Goal: Use online tool/utility

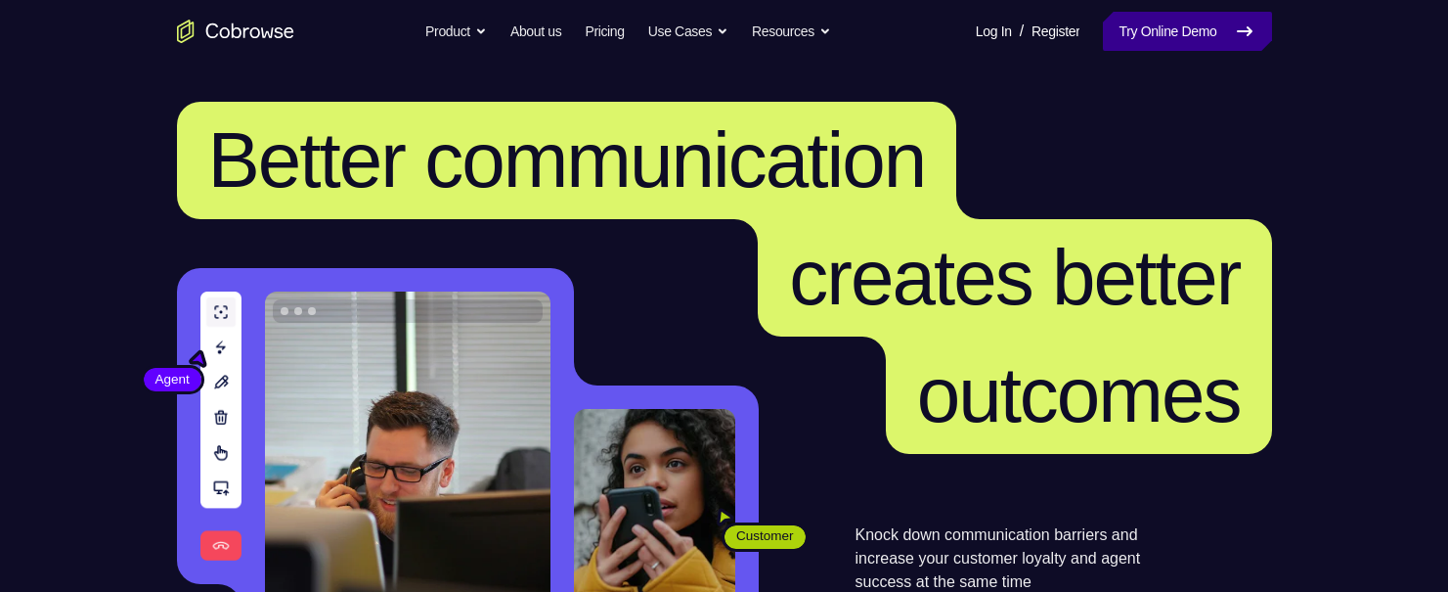
click at [1155, 19] on link "Try Online Demo" at bounding box center [1187, 31] width 168 height 39
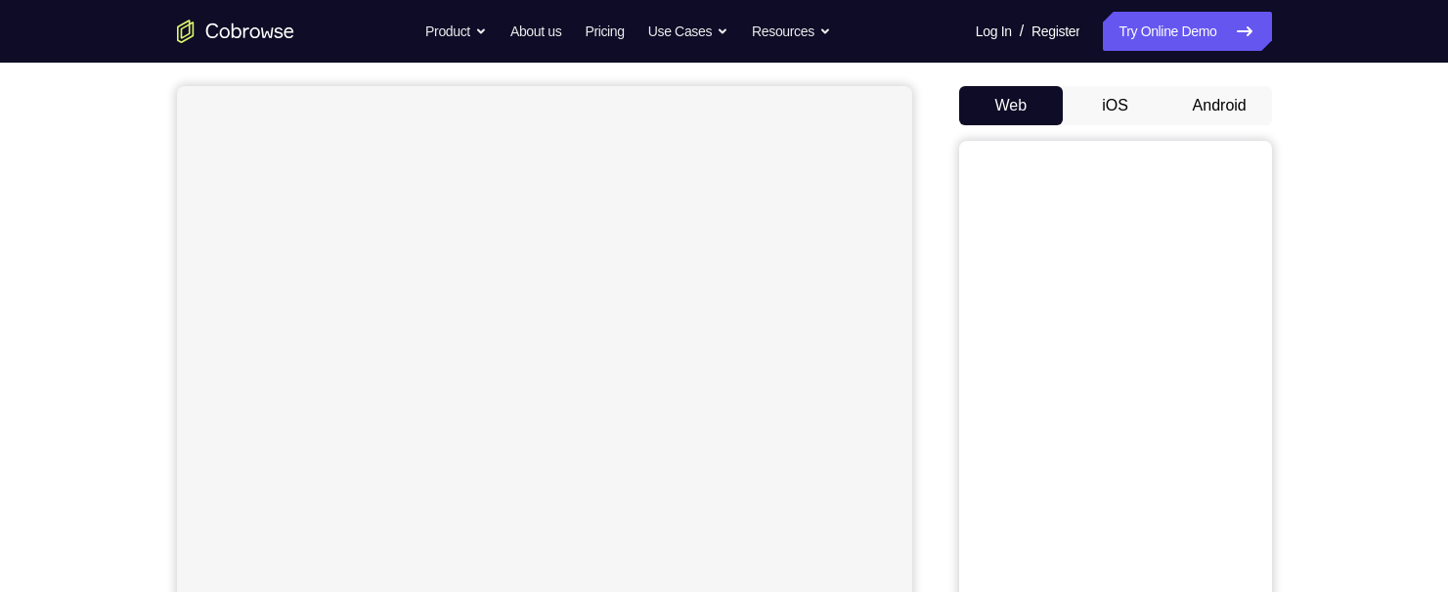
scroll to position [196, 0]
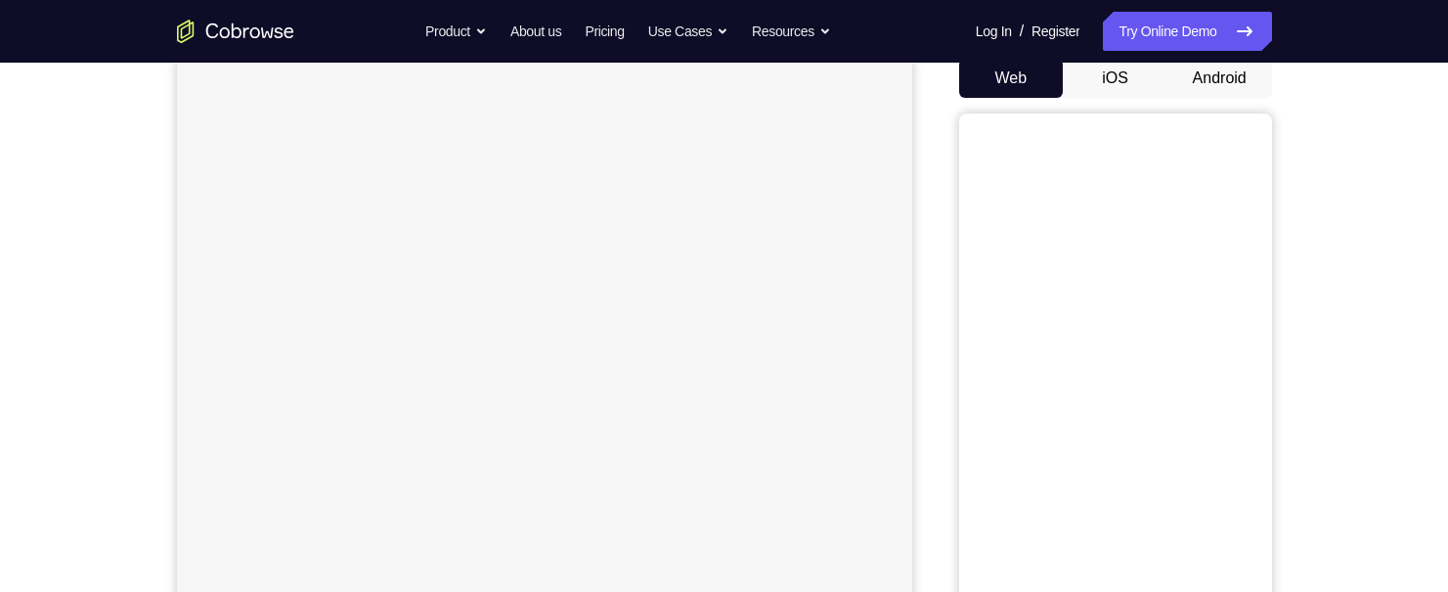
click at [1204, 77] on button "Android" at bounding box center [1220, 78] width 105 height 39
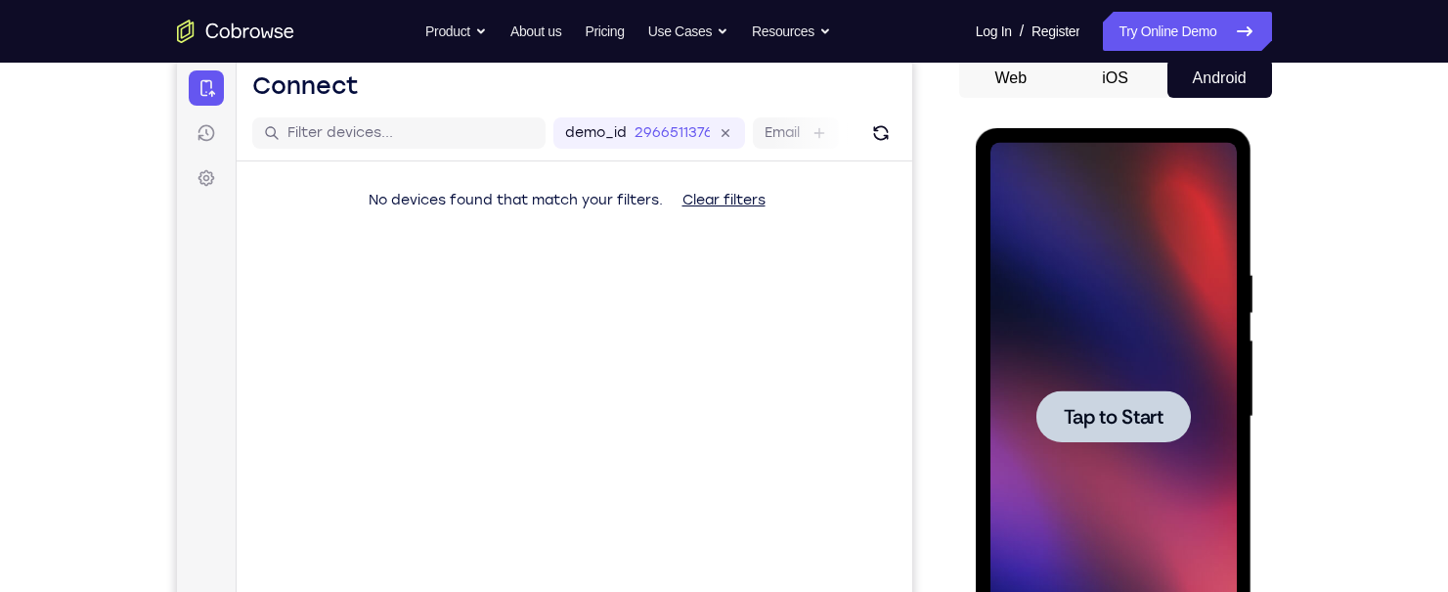
scroll to position [0, 0]
click at [1122, 423] on span "Tap to Start" at bounding box center [1114, 417] width 100 height 20
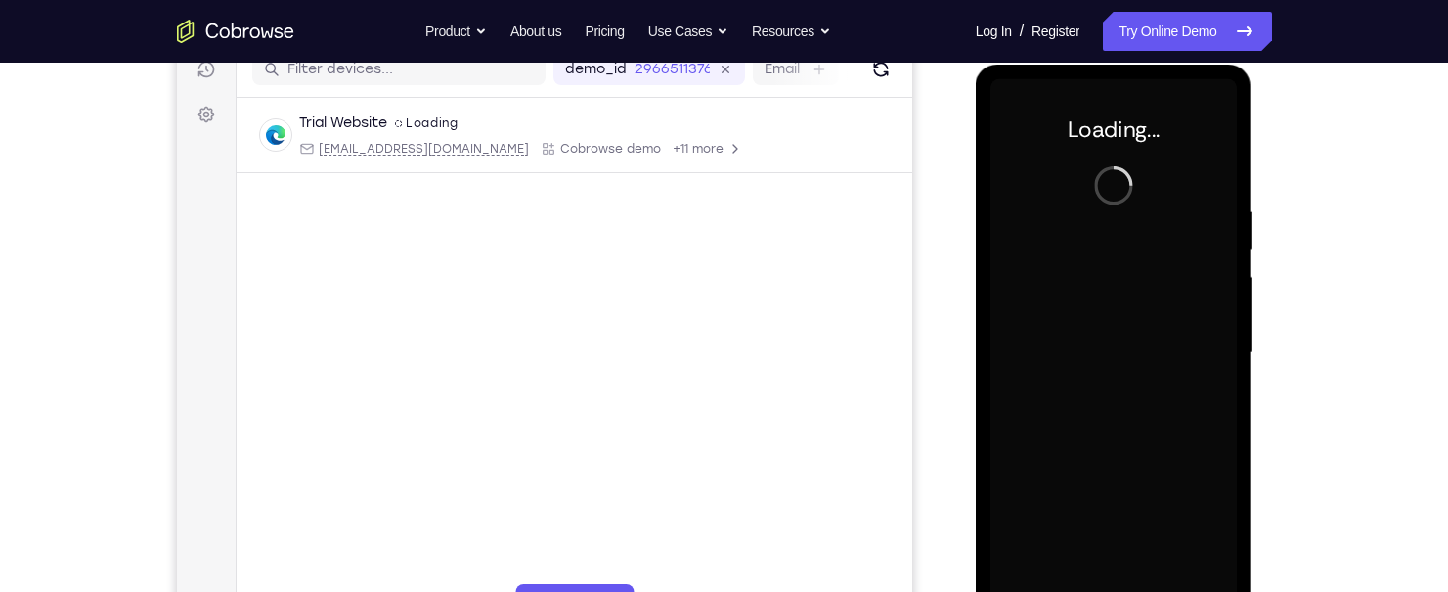
scroll to position [293, 0]
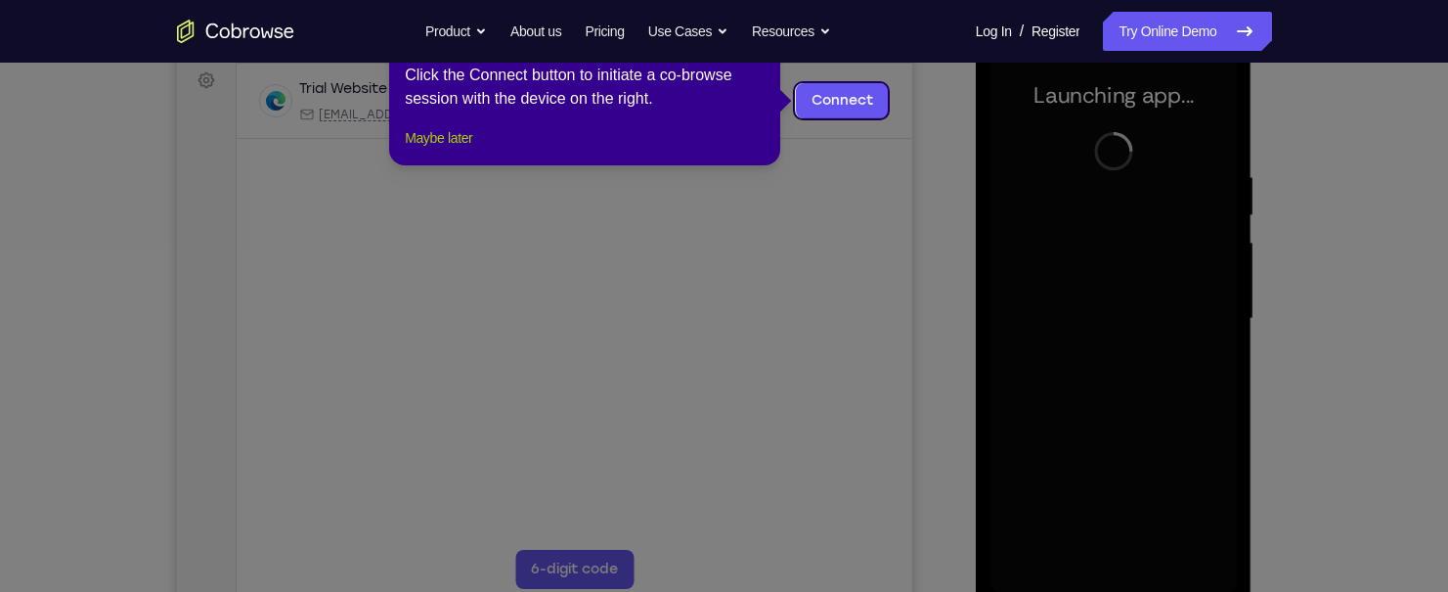
click at [437, 150] on button "Maybe later" at bounding box center [438, 137] width 67 height 23
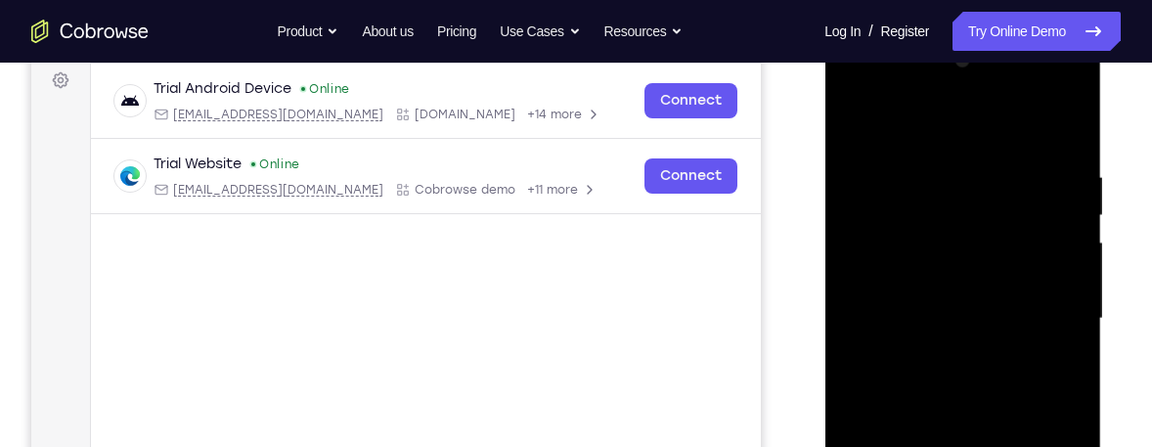
drag, startPoint x: 1306, startPoint y: 18, endPoint x: 794, endPoint y: 96, distance: 517.5
click at [794, 96] on div "Your Support Agent Your Customer Web iOS Android" at bounding box center [576, 255] width 1090 height 723
click at [982, 290] on div at bounding box center [962, 319] width 246 height 548
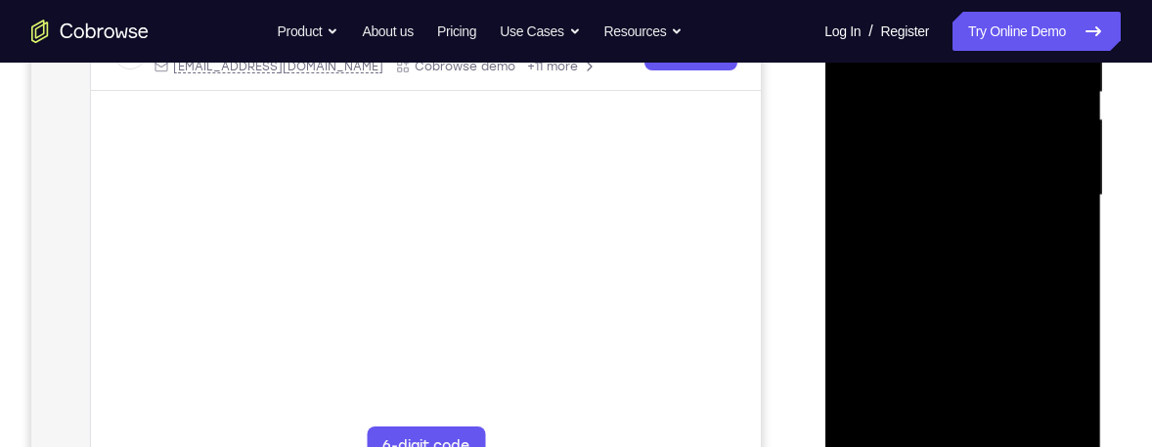
scroll to position [481, 0]
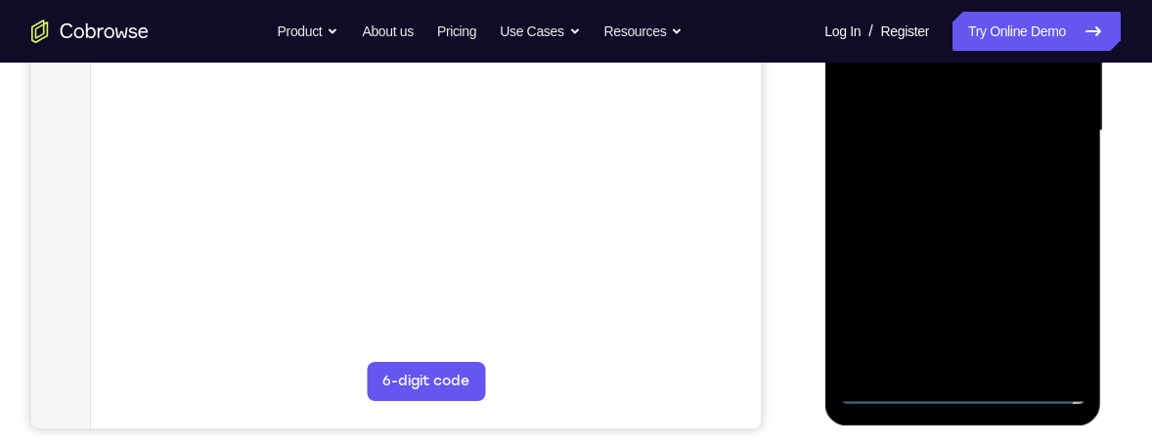
click at [884, 392] on div at bounding box center [962, 131] width 246 height 548
click at [964, 391] on div at bounding box center [962, 131] width 246 height 548
click at [1038, 314] on div at bounding box center [962, 131] width 246 height 548
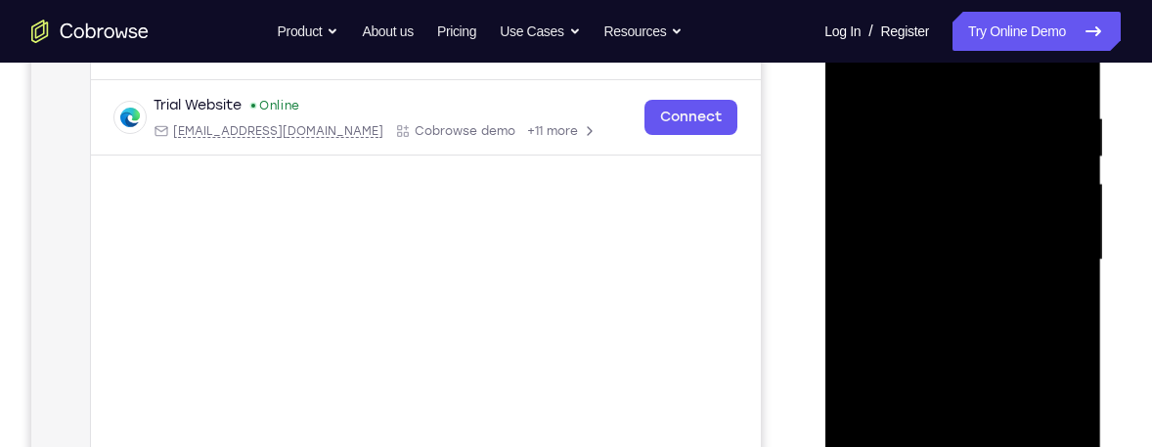
scroll to position [349, 0]
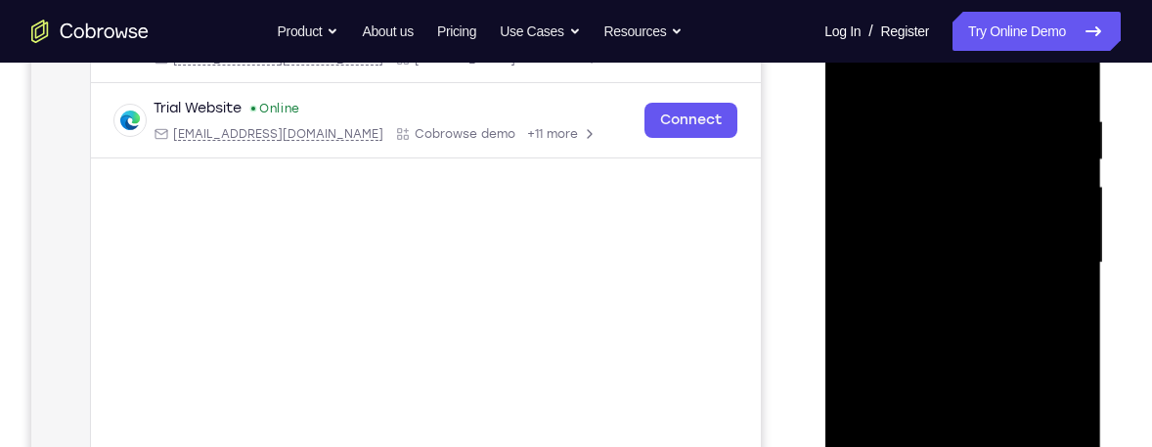
click at [942, 73] on div at bounding box center [962, 263] width 246 height 548
click at [934, 156] on div at bounding box center [962, 263] width 246 height 548
click at [911, 130] on div at bounding box center [962, 263] width 246 height 548
drag, startPoint x: 900, startPoint y: 189, endPoint x: 908, endPoint y: 204, distance: 17.5
click at [908, 204] on div at bounding box center [962, 263] width 246 height 548
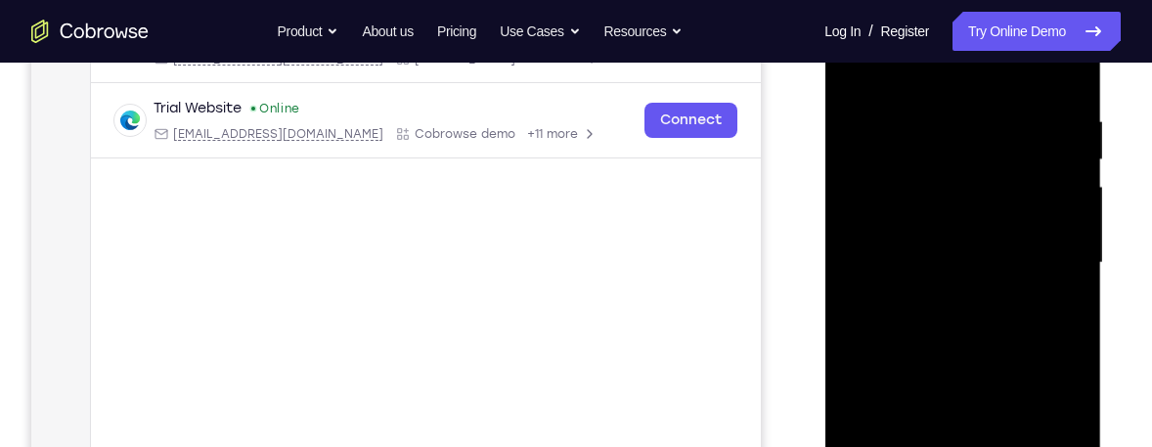
click at [922, 191] on div at bounding box center [962, 263] width 246 height 548
click at [1064, 67] on div at bounding box center [962, 263] width 246 height 548
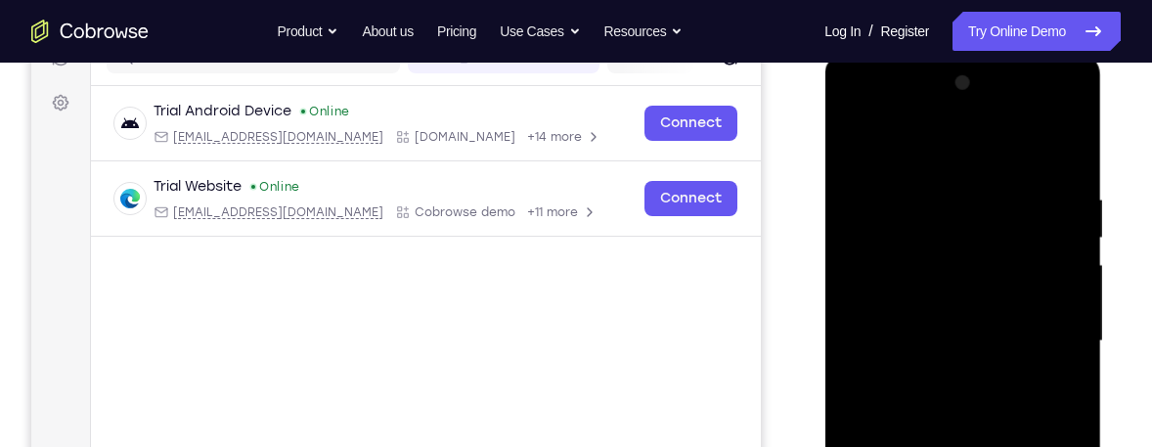
click at [1051, 391] on div at bounding box center [962, 341] width 246 height 548
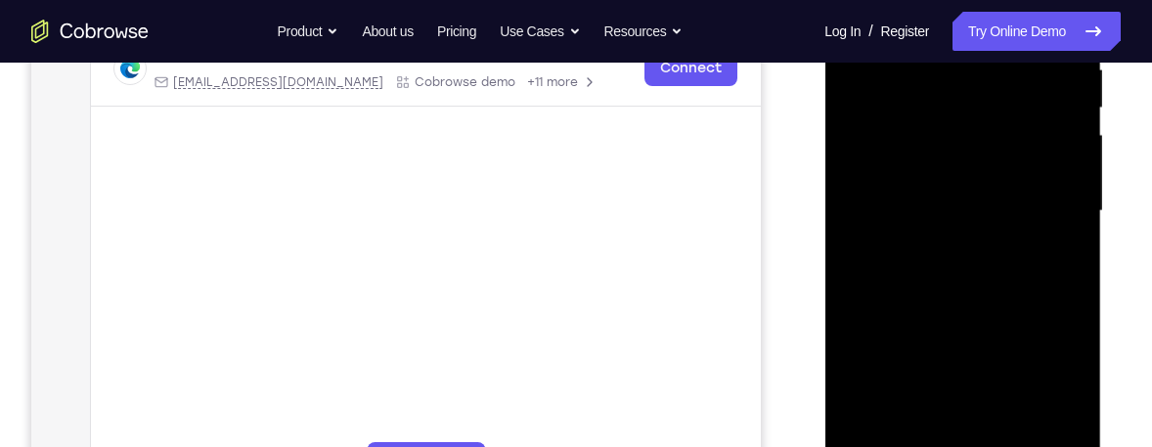
scroll to position [427, 0]
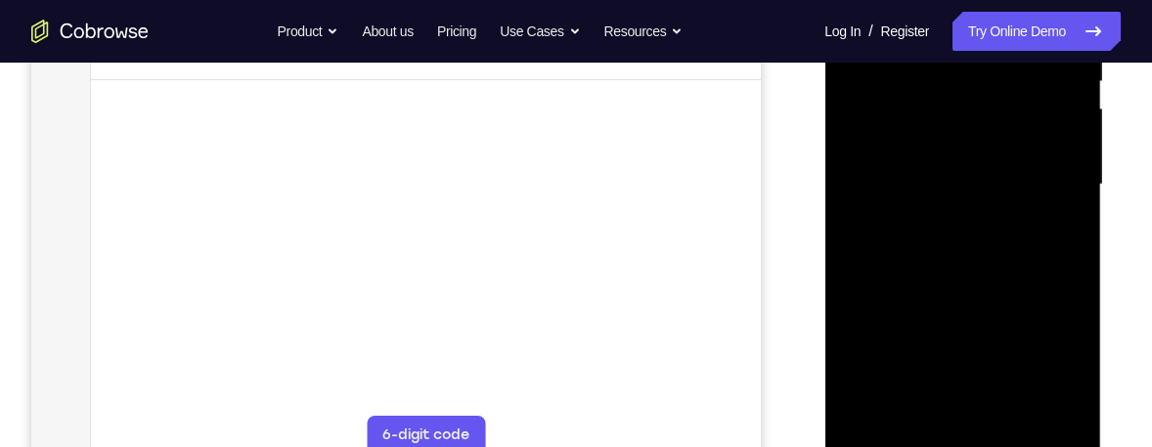
click at [877, 399] on div at bounding box center [962, 185] width 246 height 548
click at [975, 230] on div at bounding box center [962, 185] width 246 height 548
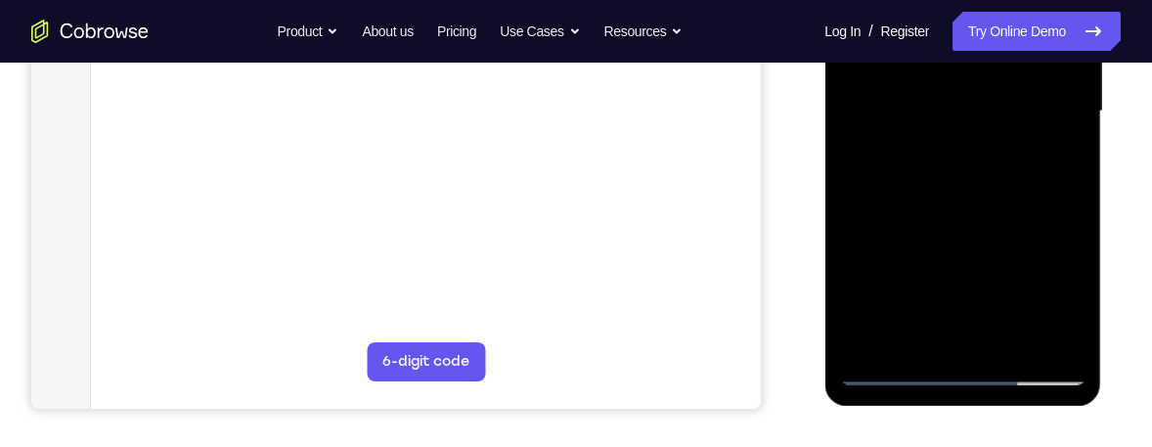
scroll to position [506, 0]
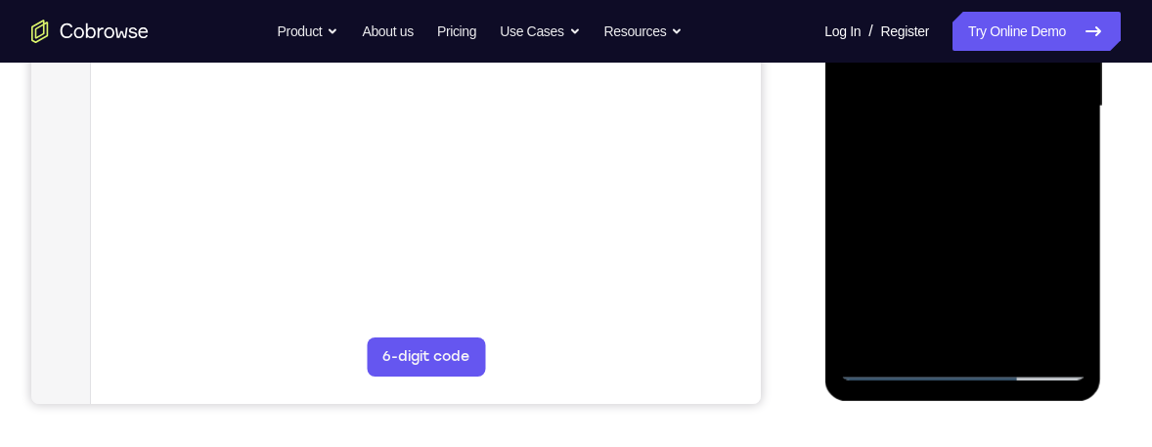
click at [901, 364] on div at bounding box center [962, 107] width 246 height 548
drag, startPoint x: 1039, startPoint y: 263, endPoint x: 1018, endPoint y: 135, distance: 129.8
click at [1020, 120] on div at bounding box center [962, 107] width 246 height 548
drag, startPoint x: 1004, startPoint y: 277, endPoint x: 1004, endPoint y: 124, distance: 152.6
click at [1004, 124] on div at bounding box center [962, 107] width 246 height 548
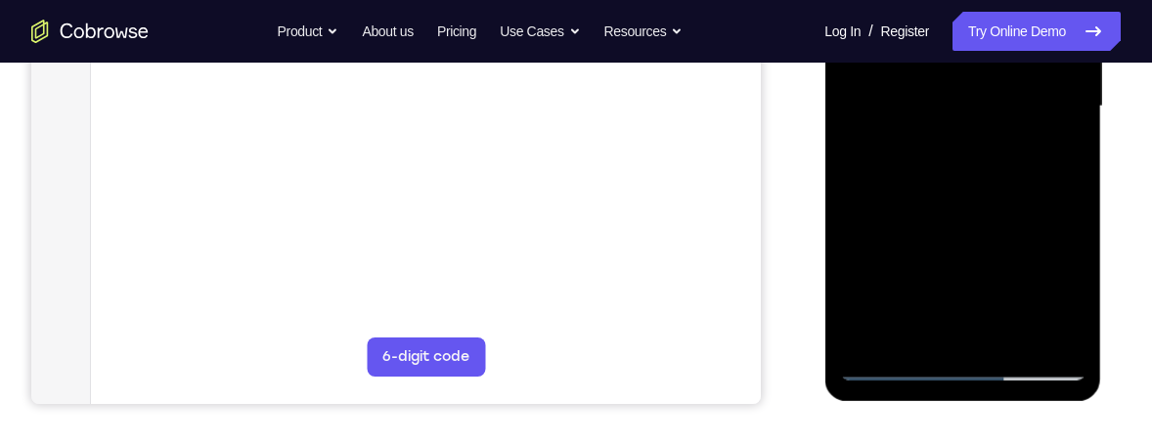
drag, startPoint x: 987, startPoint y: 264, endPoint x: 991, endPoint y: 356, distance: 92.0
click at [989, 392] on div at bounding box center [962, 109] width 277 height 583
drag, startPoint x: 989, startPoint y: 154, endPoint x: 984, endPoint y: 289, distance: 136.0
click at [984, 289] on div at bounding box center [962, 107] width 246 height 548
click at [887, 366] on div at bounding box center [962, 107] width 246 height 548
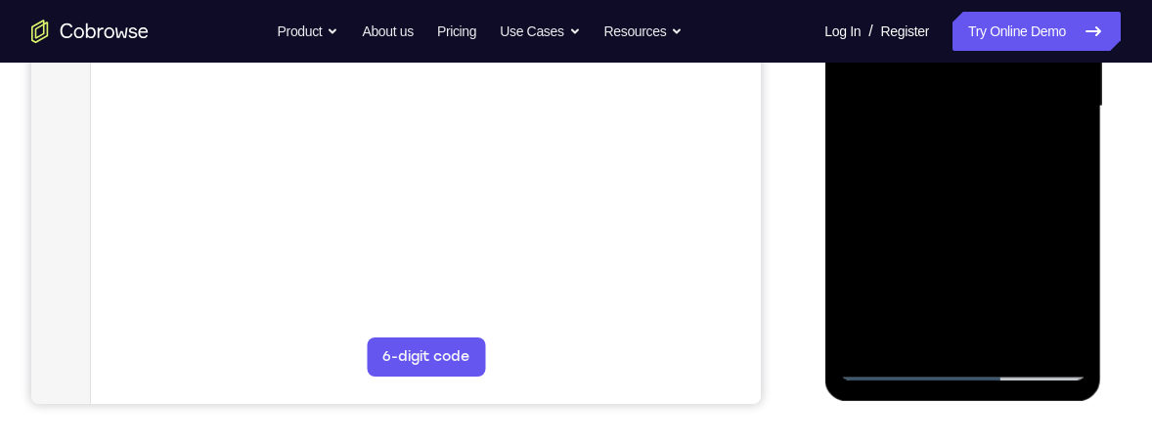
click at [887, 364] on div at bounding box center [962, 107] width 246 height 548
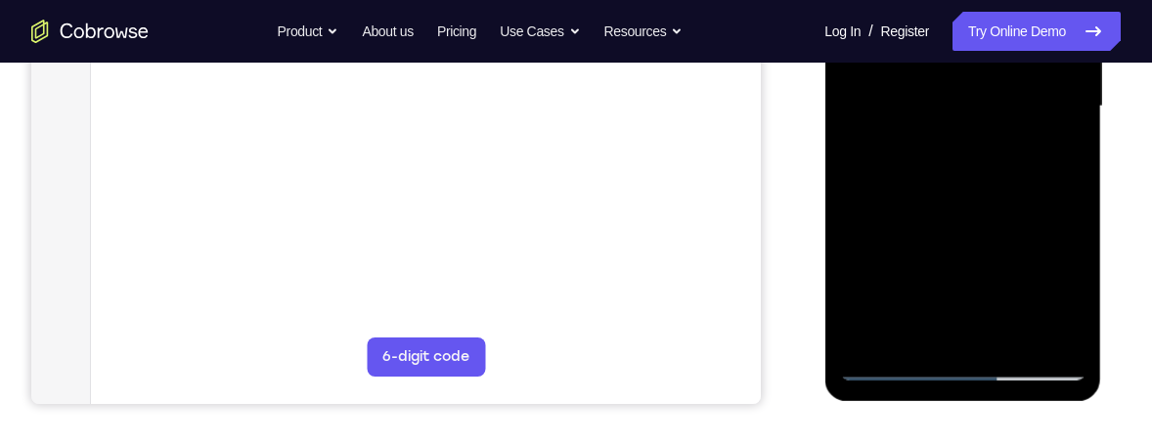
click at [1049, 102] on div at bounding box center [962, 107] width 246 height 548
click at [933, 336] on div at bounding box center [962, 107] width 246 height 548
click at [948, 99] on div at bounding box center [962, 107] width 246 height 548
click at [932, 67] on div at bounding box center [962, 107] width 246 height 548
click at [968, 105] on div at bounding box center [962, 107] width 246 height 548
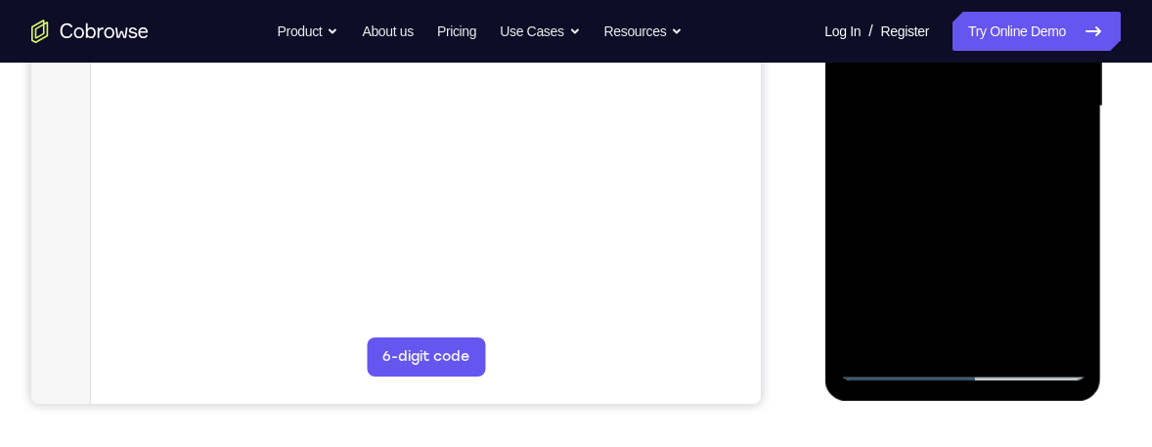
click at [982, 169] on div at bounding box center [962, 107] width 246 height 548
click at [979, 159] on div at bounding box center [962, 107] width 246 height 548
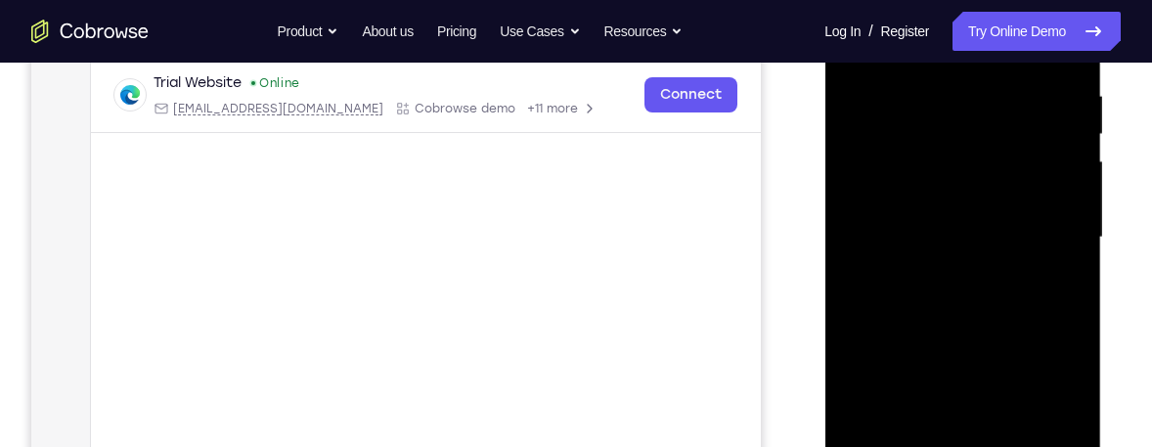
scroll to position [349, 0]
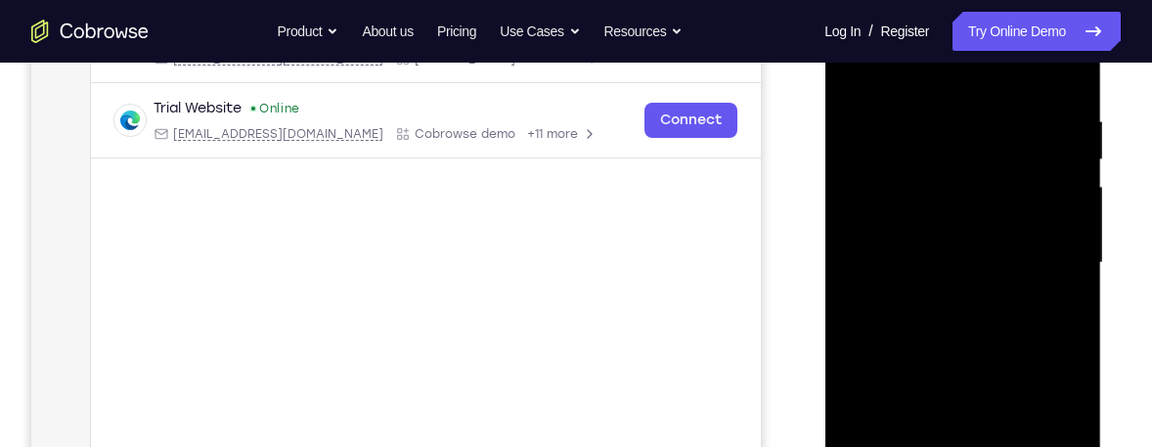
click at [986, 338] on div at bounding box center [962, 263] width 246 height 548
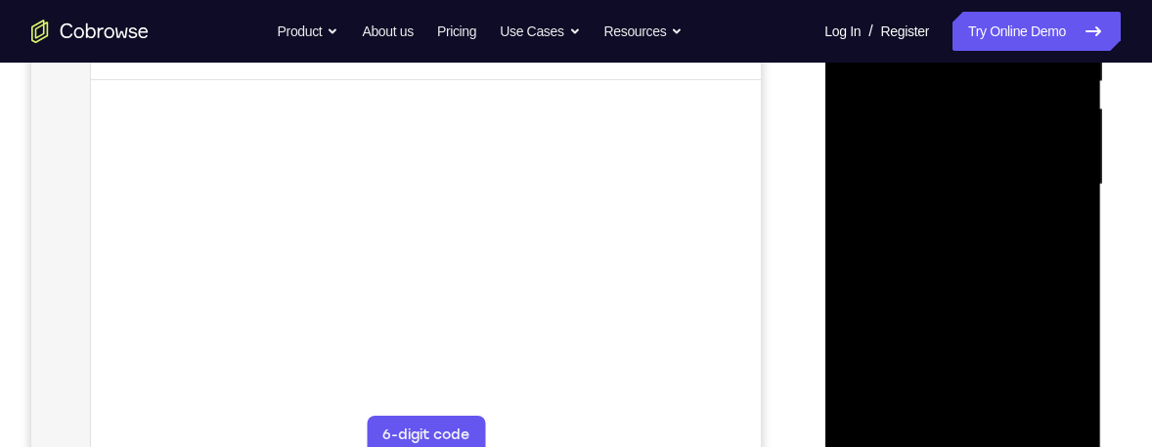
click at [1011, 410] on div at bounding box center [962, 185] width 246 height 548
click at [959, 295] on div at bounding box center [962, 185] width 246 height 548
click at [922, 173] on div at bounding box center [962, 185] width 246 height 548
click at [892, 443] on div at bounding box center [962, 185] width 246 height 548
click at [987, 220] on div at bounding box center [962, 185] width 246 height 548
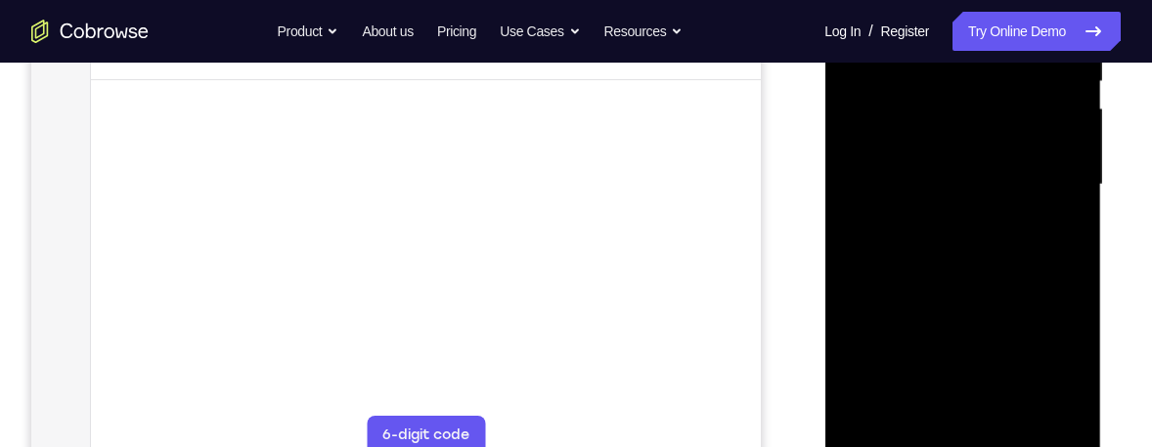
click at [892, 439] on div at bounding box center [962, 185] width 246 height 548
click at [909, 258] on div at bounding box center [962, 185] width 246 height 548
click at [897, 401] on div at bounding box center [962, 185] width 246 height 548
click at [1049, 234] on div at bounding box center [962, 185] width 246 height 548
click at [1063, 233] on div at bounding box center [962, 185] width 246 height 548
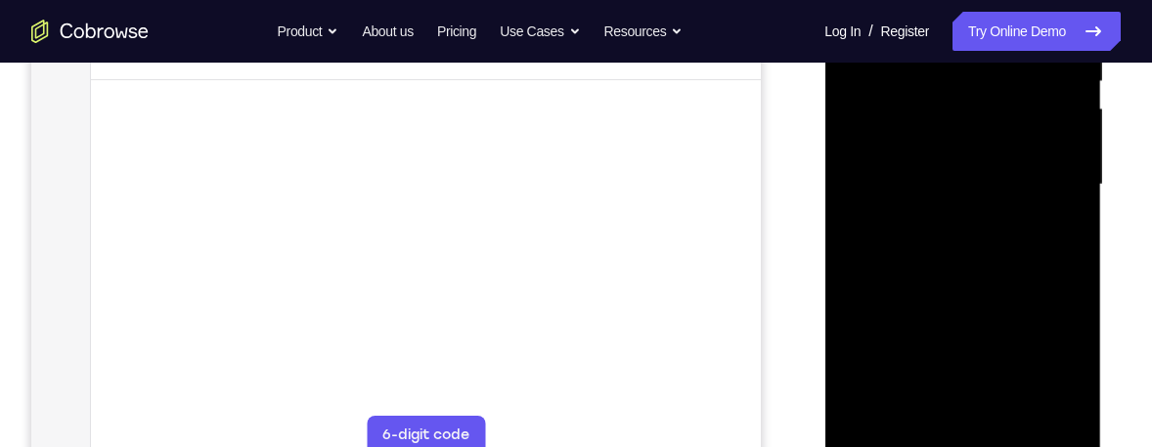
click at [889, 437] on div at bounding box center [962, 185] width 246 height 548
click at [888, 441] on div at bounding box center [962, 185] width 246 height 548
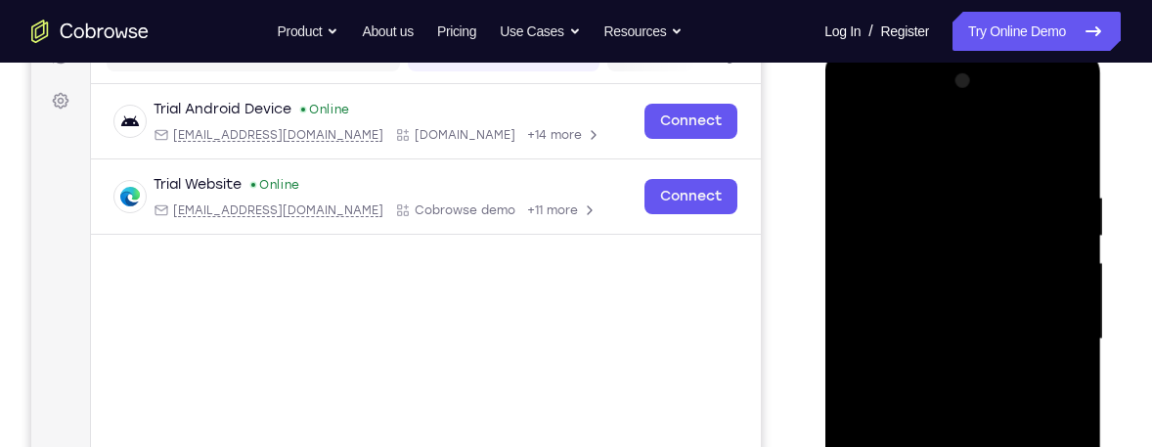
scroll to position [271, 0]
click at [1077, 276] on div at bounding box center [962, 341] width 246 height 548
click at [1070, 277] on div at bounding box center [962, 341] width 246 height 548
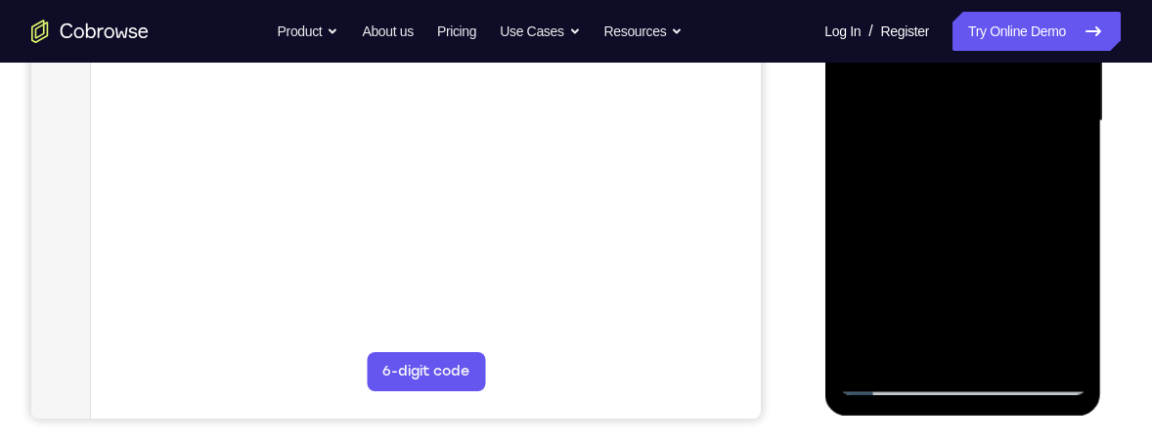
scroll to position [584, 0]
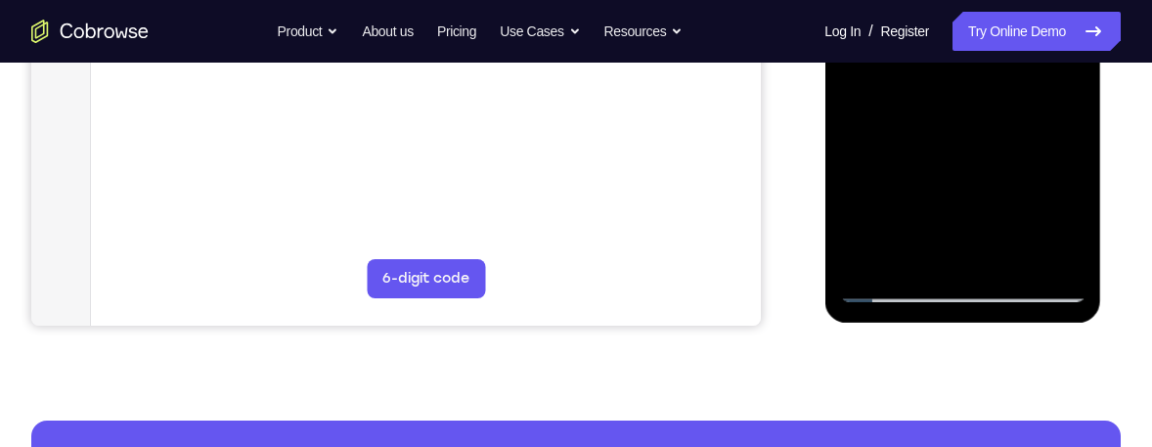
click at [880, 285] on div at bounding box center [962, 29] width 246 height 548
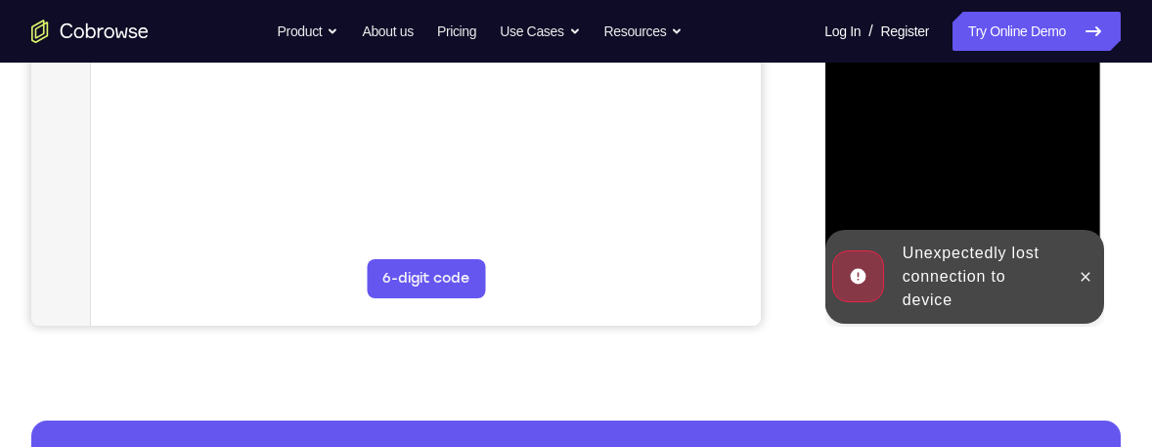
click at [969, 158] on div at bounding box center [962, 29] width 246 height 548
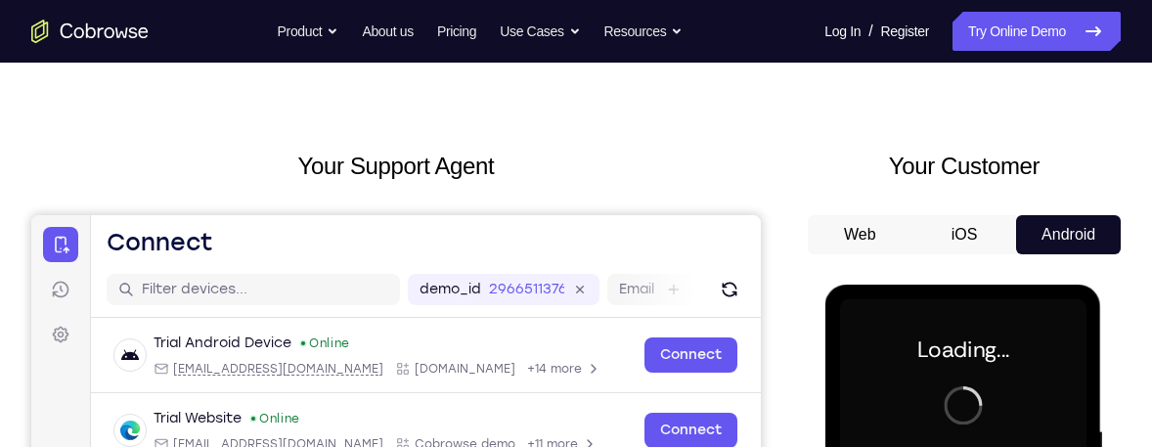
scroll to position [36, 0]
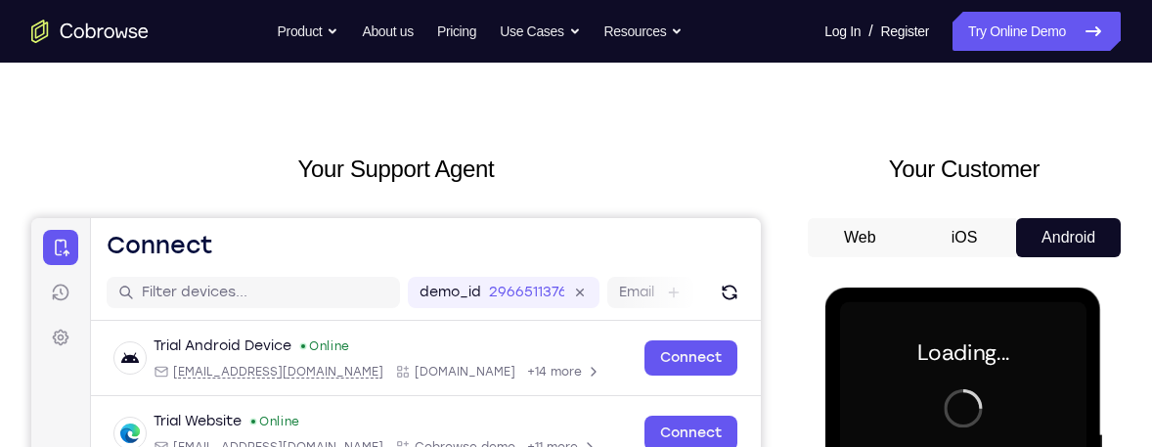
drag, startPoint x: 142, startPoint y: 274, endPoint x: 659, endPoint y: 87, distance: 550.1
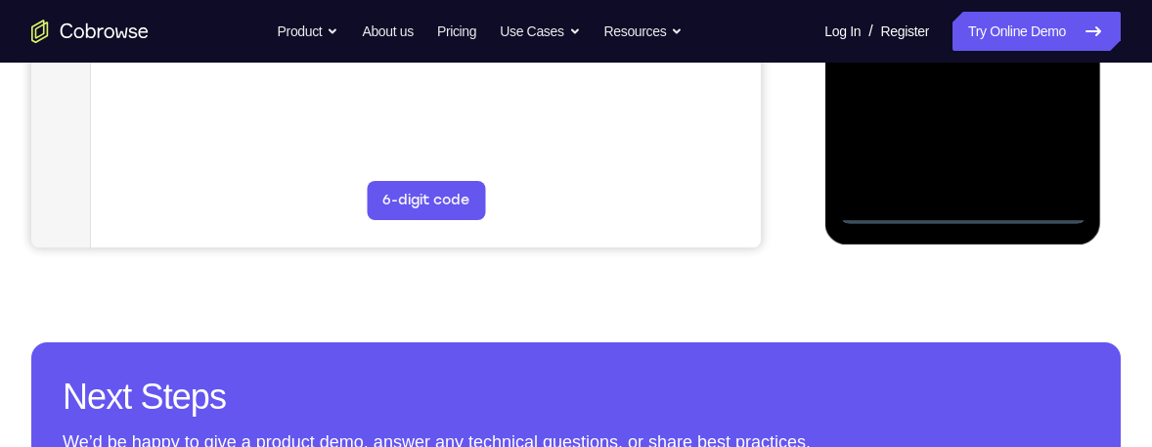
scroll to position [662, 0]
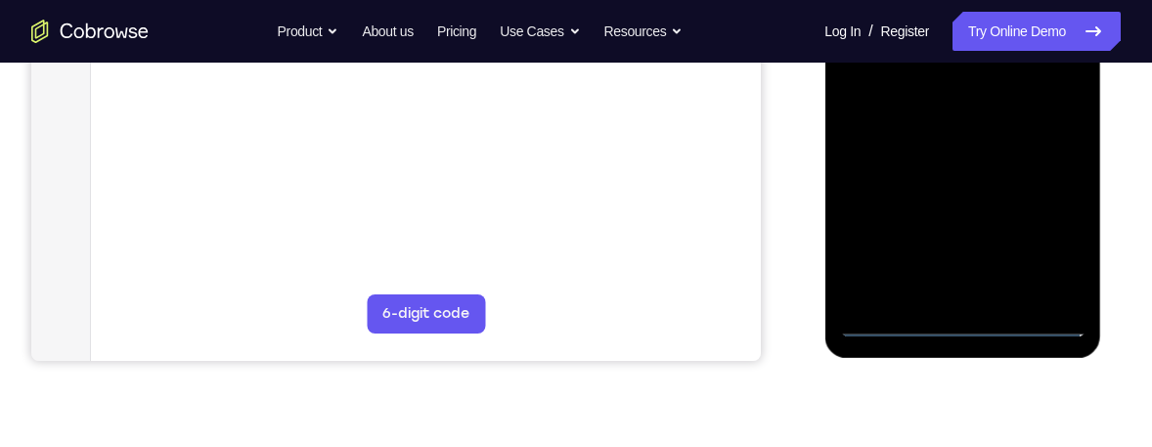
scroll to position [584, 0]
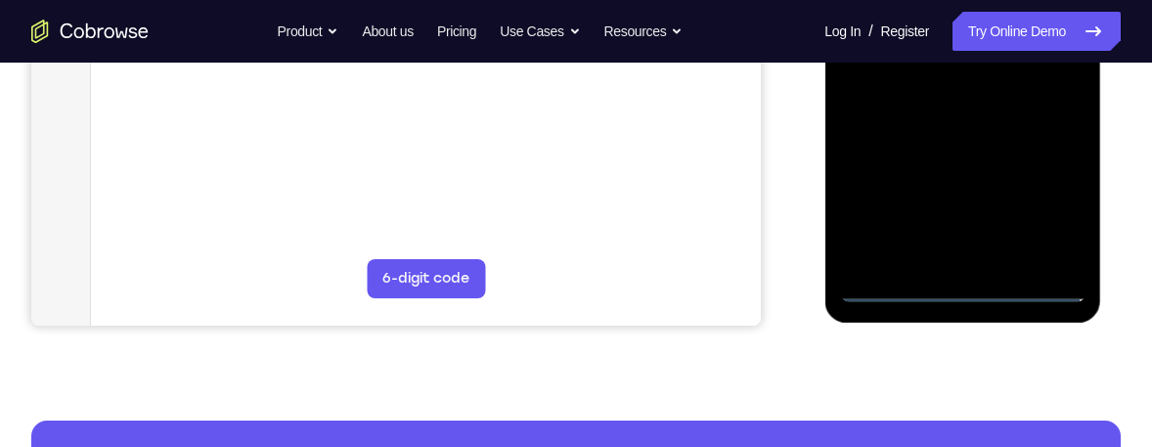
click at [972, 273] on div at bounding box center [962, 29] width 246 height 548
click at [967, 284] on div at bounding box center [962, 29] width 246 height 548
click at [1067, 202] on div at bounding box center [962, 29] width 246 height 548
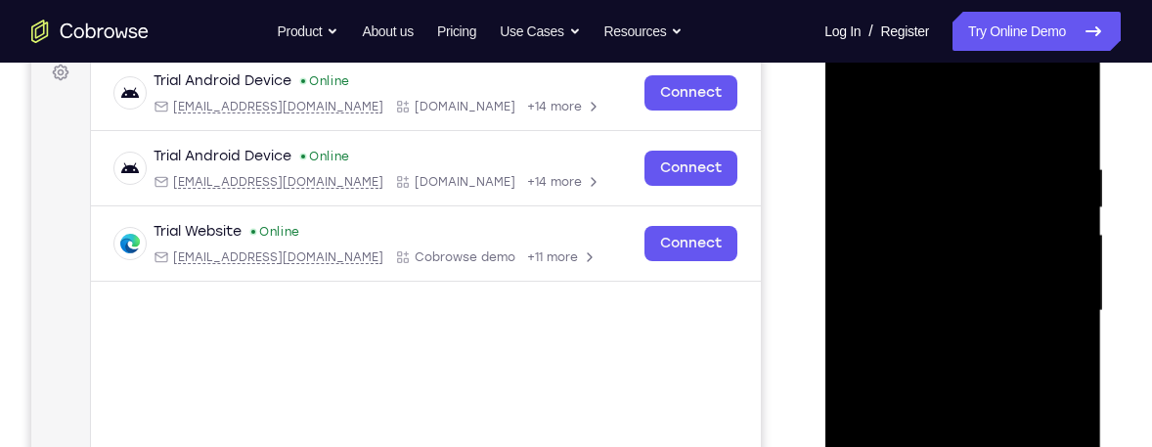
scroll to position [271, 0]
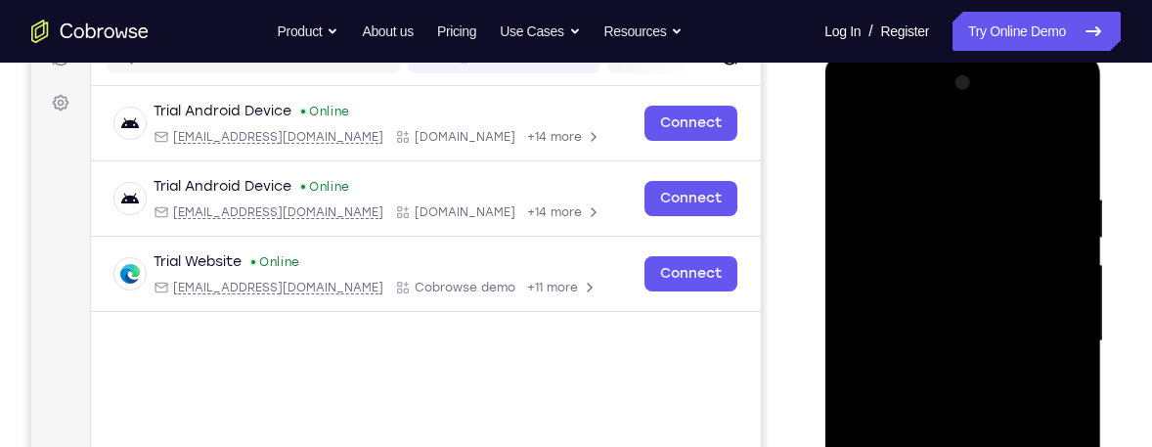
click at [927, 149] on div at bounding box center [962, 341] width 246 height 548
click at [1018, 326] on div at bounding box center [962, 341] width 246 height 548
click at [1036, 324] on div at bounding box center [962, 341] width 246 height 548
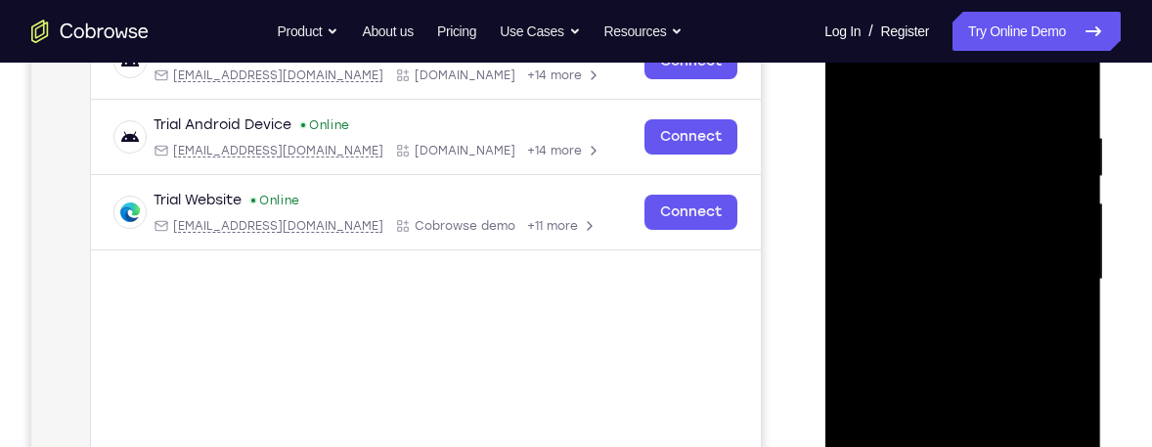
scroll to position [349, 0]
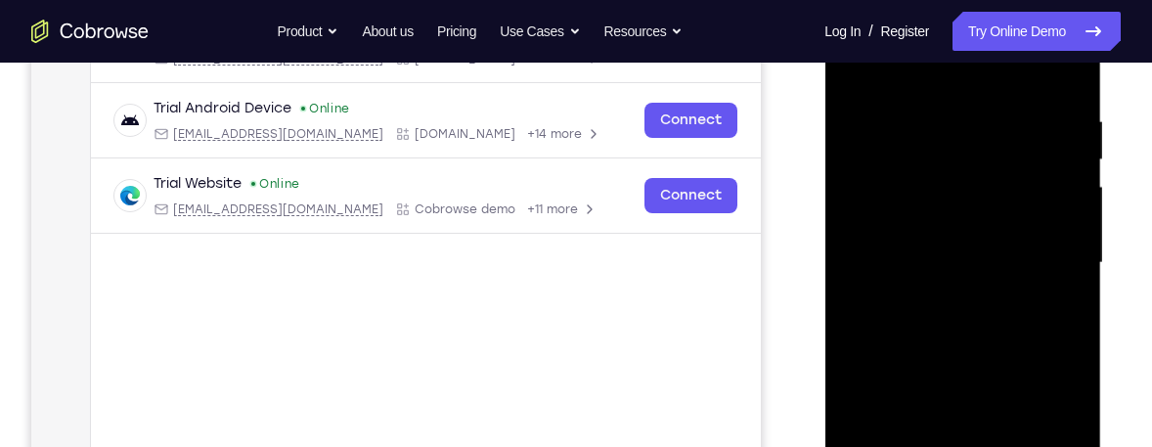
click at [944, 303] on div at bounding box center [962, 263] width 246 height 548
click at [941, 293] on div at bounding box center [962, 263] width 246 height 548
click at [924, 227] on div at bounding box center [962, 263] width 246 height 548
click at [919, 174] on div at bounding box center [962, 263] width 246 height 548
click at [889, 209] on div at bounding box center [962, 263] width 246 height 548
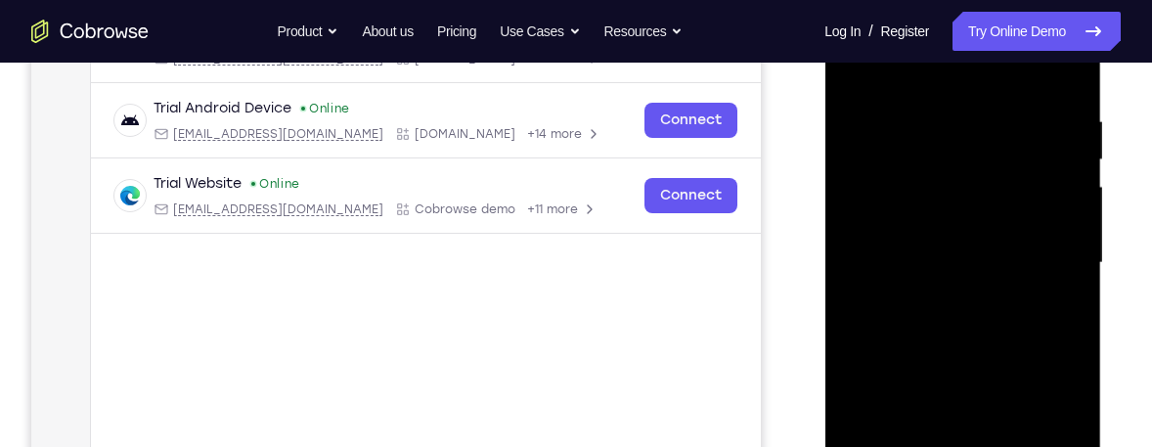
click at [870, 225] on div at bounding box center [962, 263] width 246 height 548
click at [931, 259] on div at bounding box center [962, 263] width 246 height 548
click at [946, 326] on div at bounding box center [962, 263] width 246 height 548
click at [945, 322] on div at bounding box center [962, 263] width 246 height 548
click at [963, 334] on div at bounding box center [962, 263] width 246 height 548
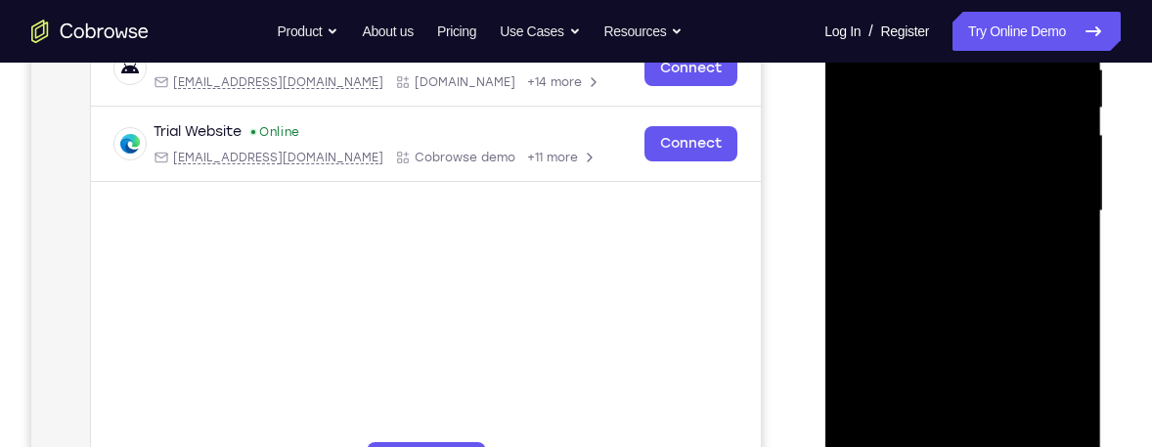
scroll to position [427, 0]
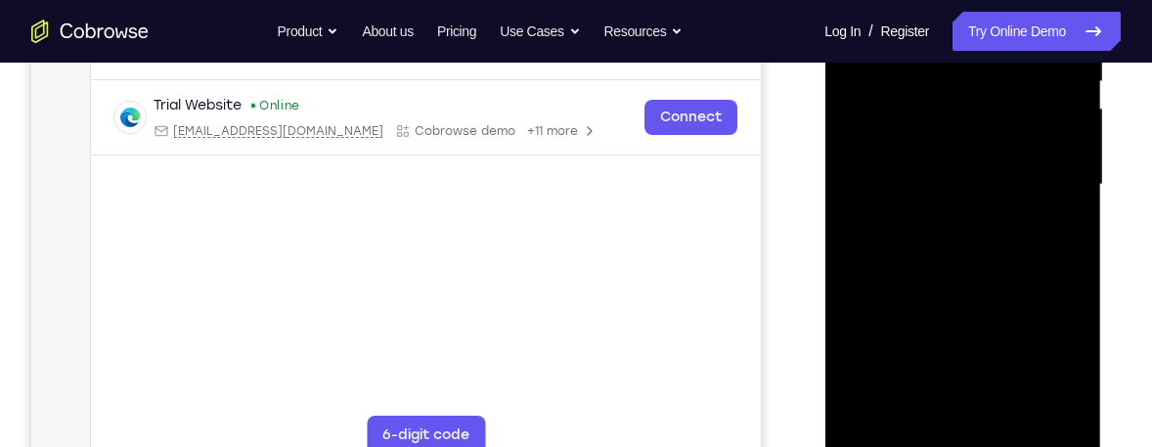
click at [1073, 229] on div at bounding box center [962, 185] width 246 height 548
click at [1069, 231] on div at bounding box center [962, 185] width 246 height 548
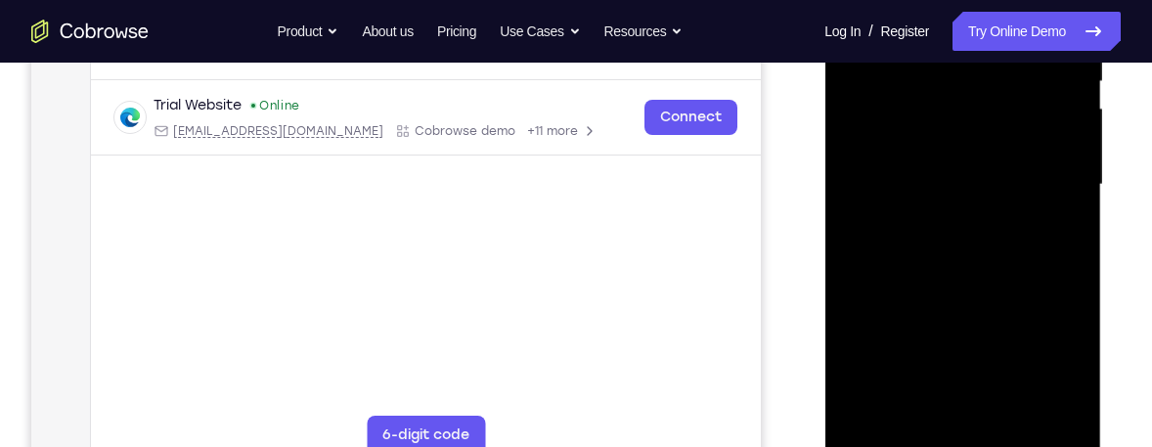
click at [1069, 231] on div at bounding box center [962, 185] width 246 height 548
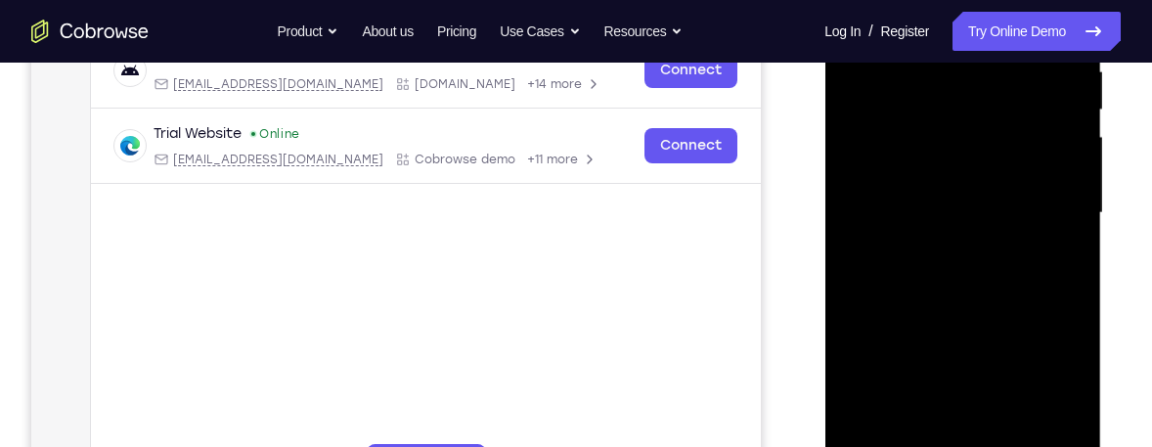
scroll to position [349, 0]
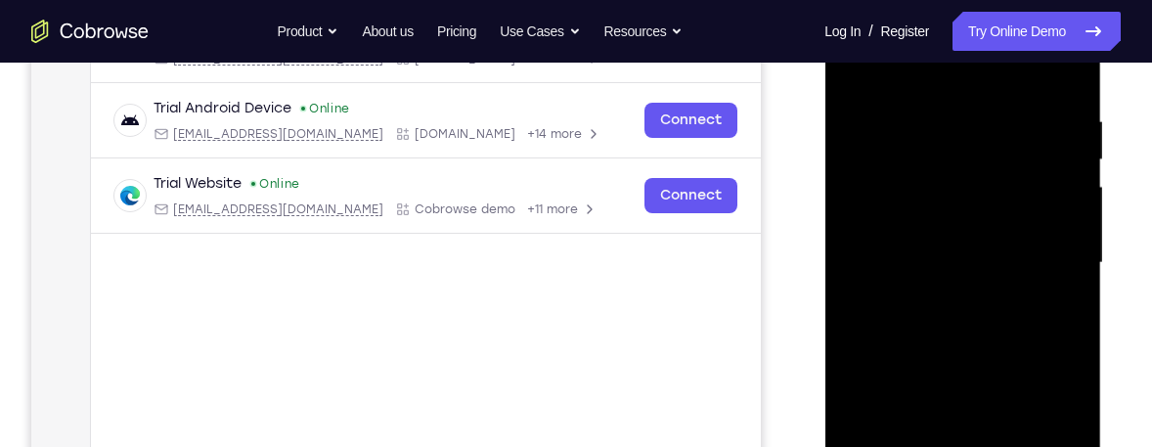
drag, startPoint x: 998, startPoint y: 259, endPoint x: 980, endPoint y: 120, distance: 140.0
click at [980, 120] on div at bounding box center [962, 263] width 246 height 548
drag, startPoint x: 943, startPoint y: 307, endPoint x: 957, endPoint y: 140, distance: 167.8
click at [957, 140] on div at bounding box center [962, 263] width 246 height 548
drag, startPoint x: 969, startPoint y: 410, endPoint x: 985, endPoint y: 217, distance: 193.3
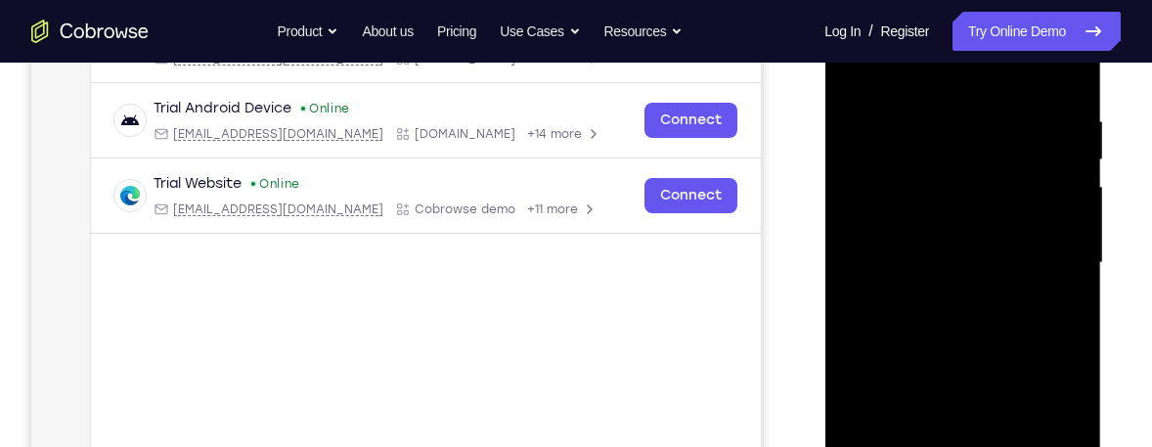
click at [985, 217] on div at bounding box center [962, 263] width 246 height 548
drag, startPoint x: 966, startPoint y: 347, endPoint x: 966, endPoint y: 129, distance: 218.1
click at [966, 129] on div at bounding box center [962, 263] width 246 height 548
drag, startPoint x: 954, startPoint y: 339, endPoint x: 920, endPoint y: 85, distance: 256.4
click at [923, 82] on div at bounding box center [962, 263] width 246 height 548
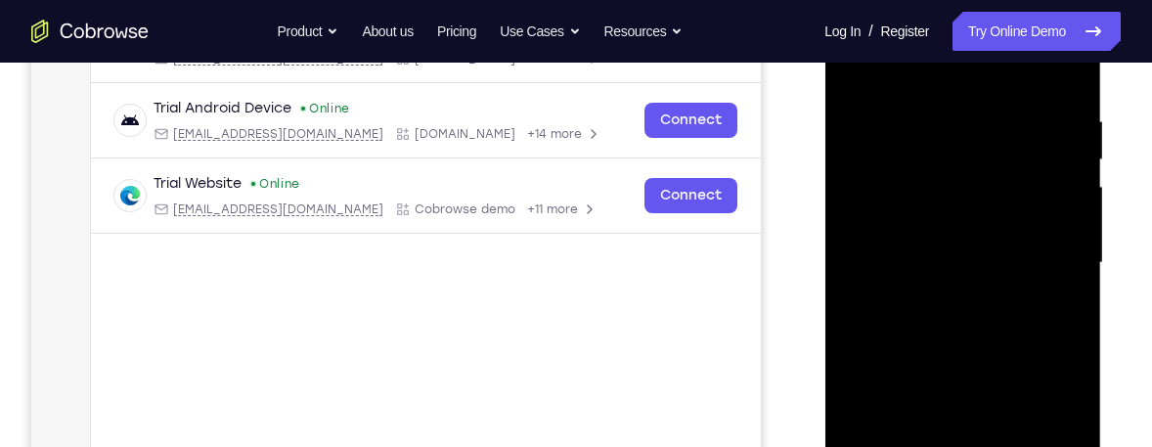
drag, startPoint x: 957, startPoint y: 280, endPoint x: 945, endPoint y: 69, distance: 210.7
click at [945, 69] on div at bounding box center [962, 263] width 246 height 548
drag, startPoint x: 968, startPoint y: 307, endPoint x: 1001, endPoint y: 119, distance: 190.5
click at [1001, 119] on div at bounding box center [962, 263] width 246 height 548
drag, startPoint x: 951, startPoint y: 260, endPoint x: 956, endPoint y: 175, distance: 85.2
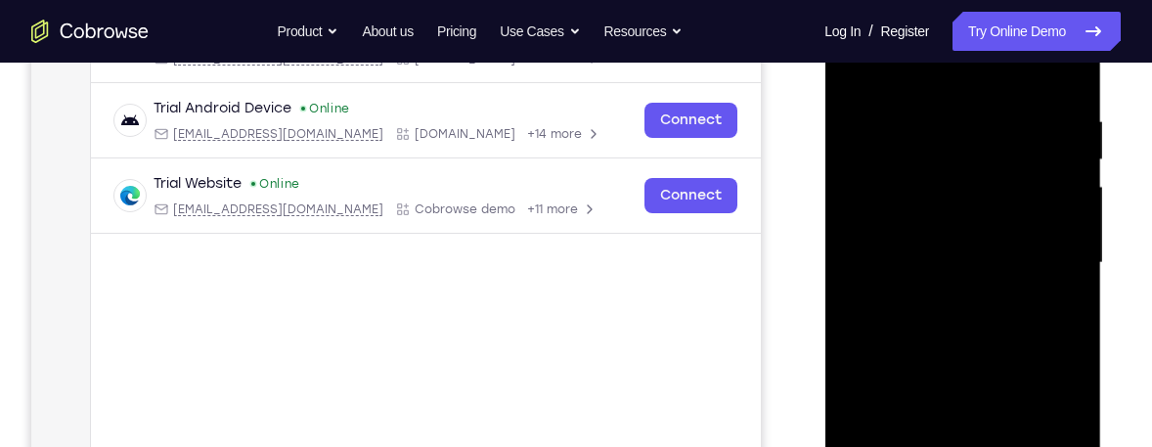
click at [956, 175] on div at bounding box center [962, 263] width 246 height 548
drag, startPoint x: 944, startPoint y: 264, endPoint x: 944, endPoint y: 184, distance: 80.2
click at [944, 184] on div at bounding box center [962, 263] width 246 height 548
drag, startPoint x: 946, startPoint y: 317, endPoint x: 932, endPoint y: 155, distance: 162.9
click at [932, 155] on div at bounding box center [962, 263] width 246 height 548
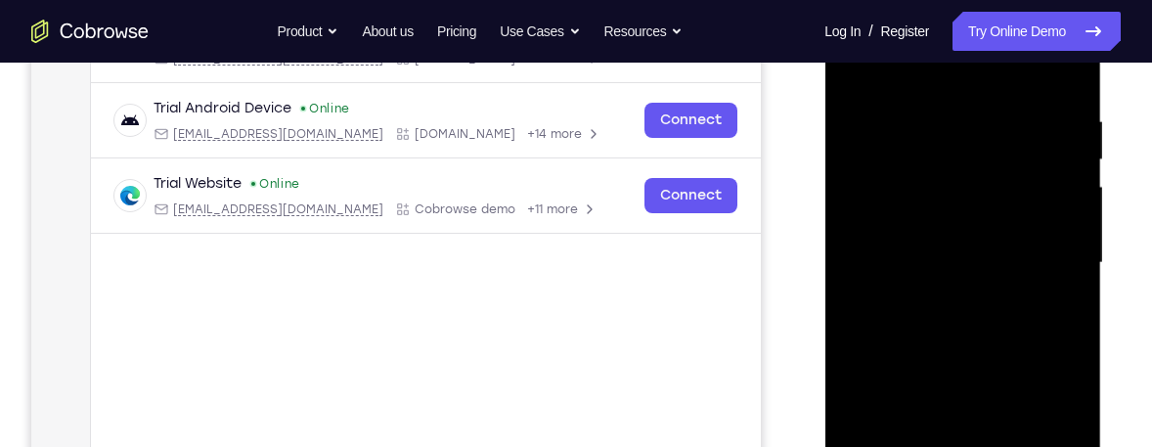
drag, startPoint x: 940, startPoint y: 336, endPoint x: 939, endPoint y: 196, distance: 140.8
click at [939, 196] on div at bounding box center [962, 263] width 246 height 548
drag, startPoint x: 930, startPoint y: 373, endPoint x: 933, endPoint y: 161, distance: 211.3
click at [933, 161] on div at bounding box center [962, 263] width 246 height 548
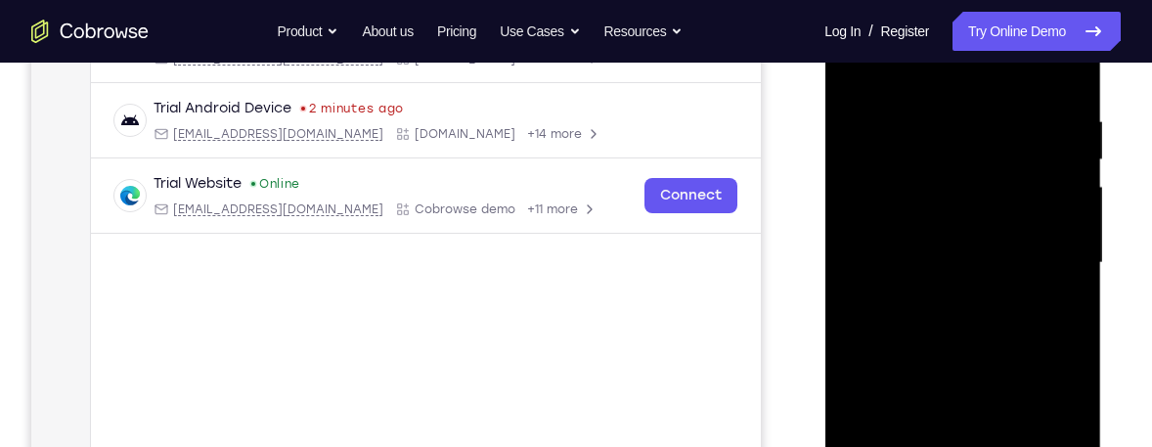
drag, startPoint x: 954, startPoint y: 289, endPoint x: 959, endPoint y: 111, distance: 178.1
click at [959, 111] on div at bounding box center [962, 263] width 246 height 548
drag, startPoint x: 951, startPoint y: 336, endPoint x: 960, endPoint y: 124, distance: 212.5
click at [960, 124] on div at bounding box center [962, 263] width 246 height 548
drag, startPoint x: 955, startPoint y: 242, endPoint x: 967, endPoint y: 112, distance: 129.7
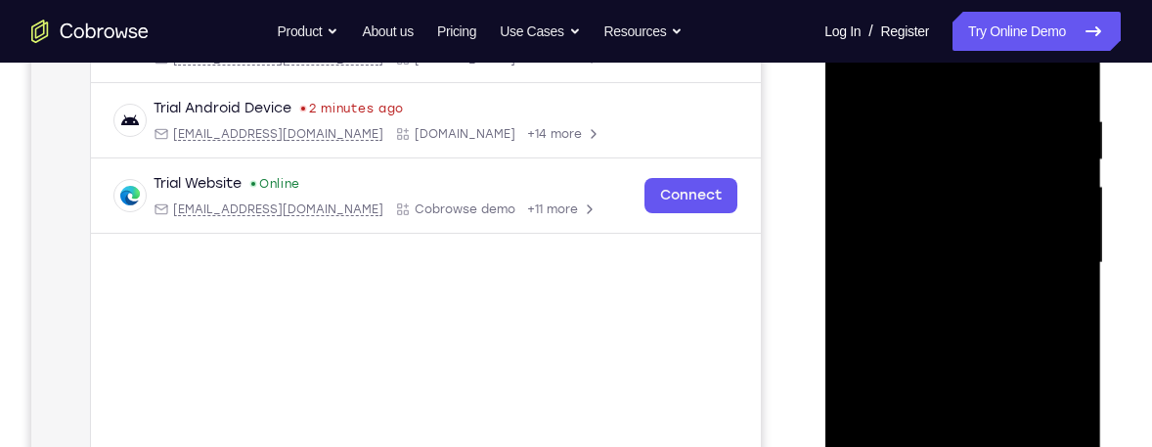
click at [967, 112] on div at bounding box center [962, 263] width 246 height 548
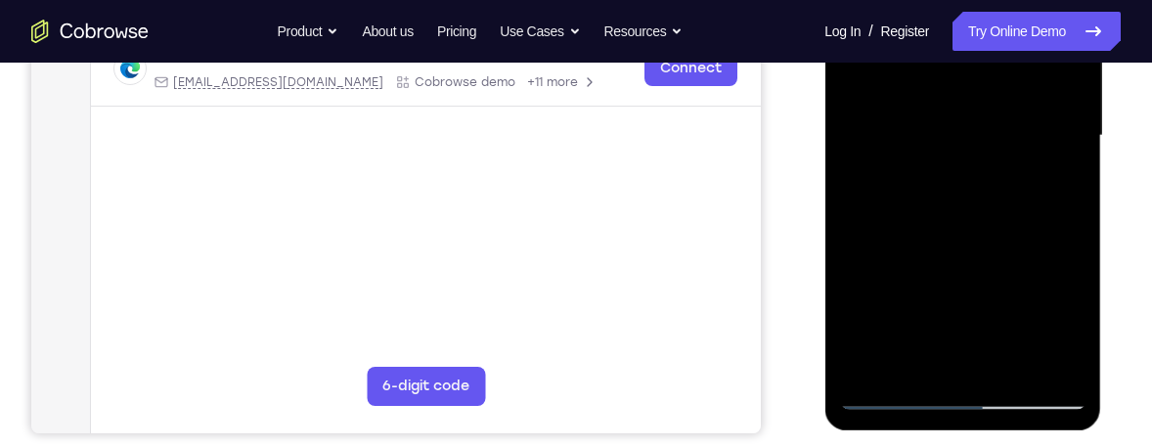
scroll to position [548, 0]
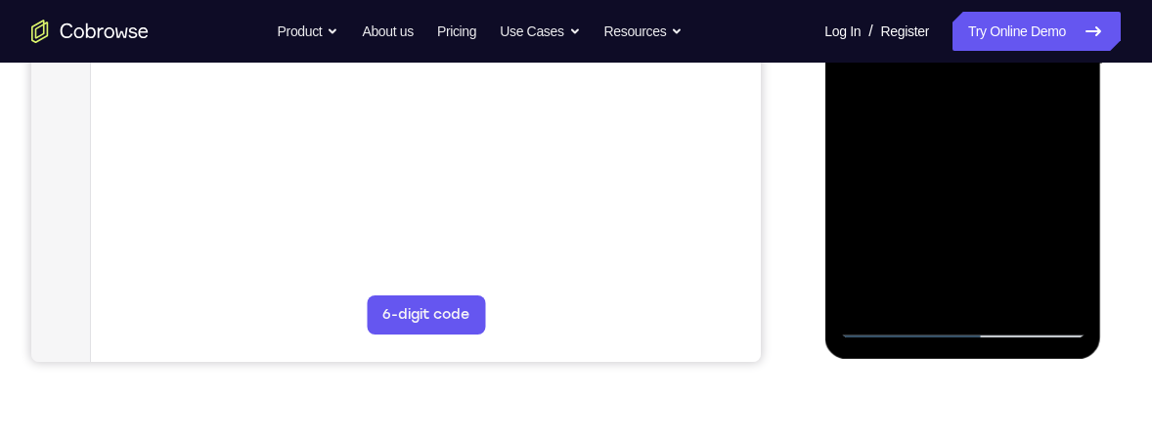
click at [1001, 290] on div at bounding box center [962, 65] width 246 height 548
click at [1009, 295] on div at bounding box center [962, 65] width 246 height 548
click at [1077, 272] on div at bounding box center [962, 65] width 246 height 548
click at [1077, 268] on div at bounding box center [962, 65] width 246 height 548
click at [1006, 290] on div at bounding box center [962, 65] width 246 height 548
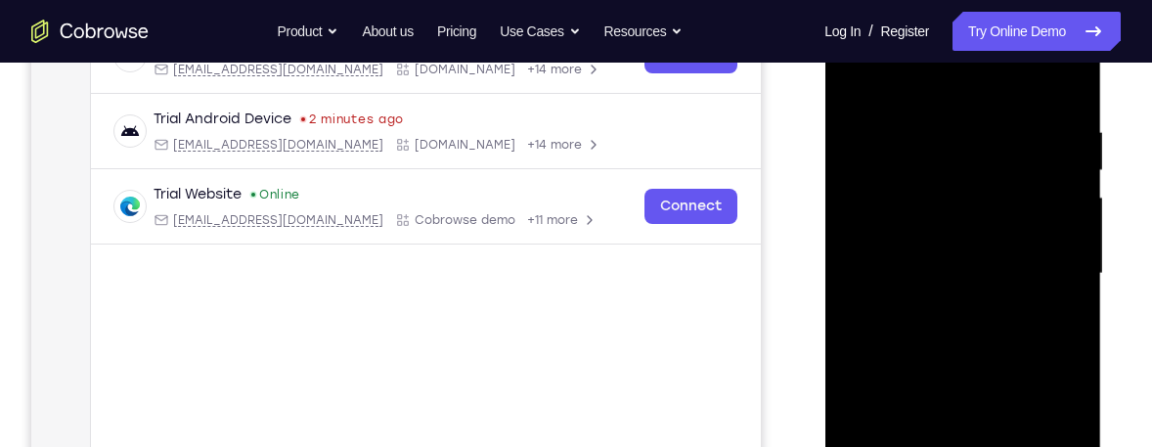
scroll to position [313, 0]
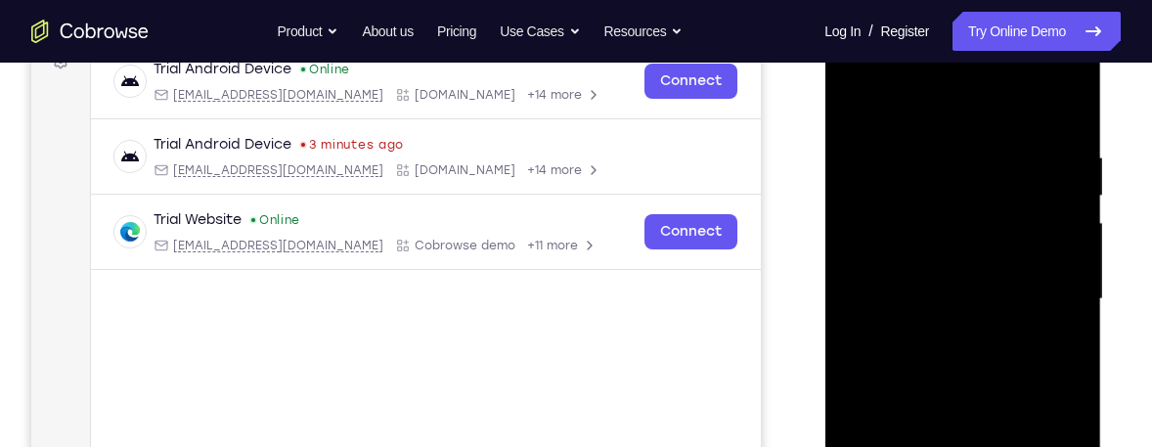
click at [1065, 98] on div at bounding box center [962, 299] width 246 height 548
